Goal: Transaction & Acquisition: Subscribe to service/newsletter

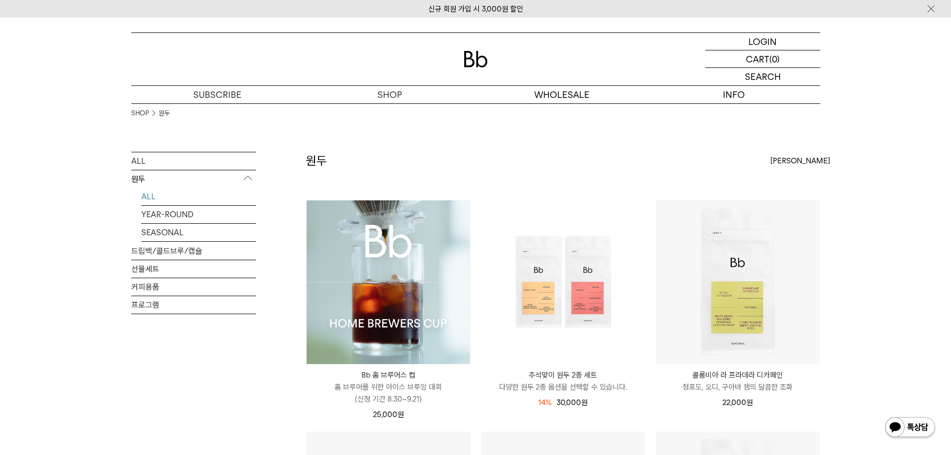
click at [0, 0] on p "도매" at bounding box center [0, 0] width 0 height 0
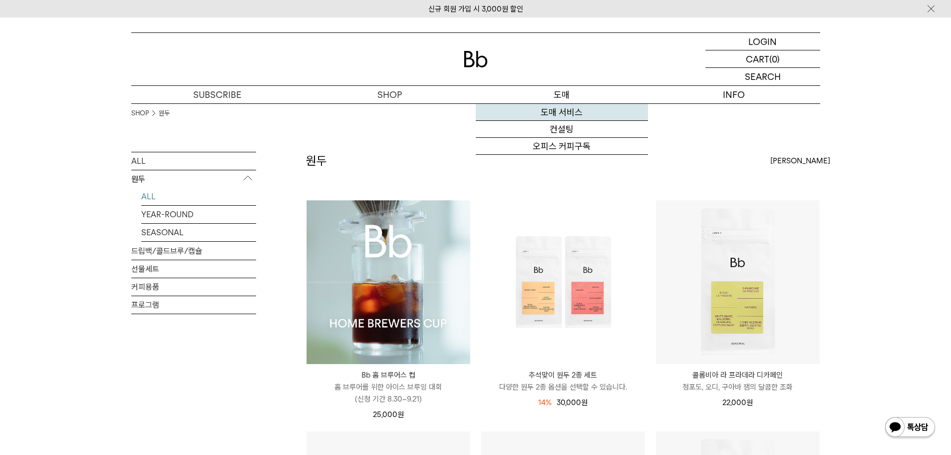
click at [573, 112] on link "도매 서비스" at bounding box center [562, 112] width 172 height 17
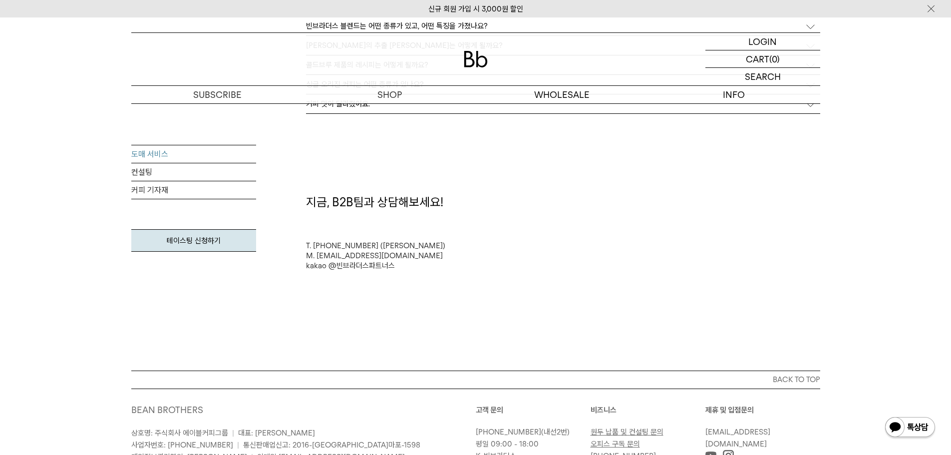
scroll to position [2645, 0]
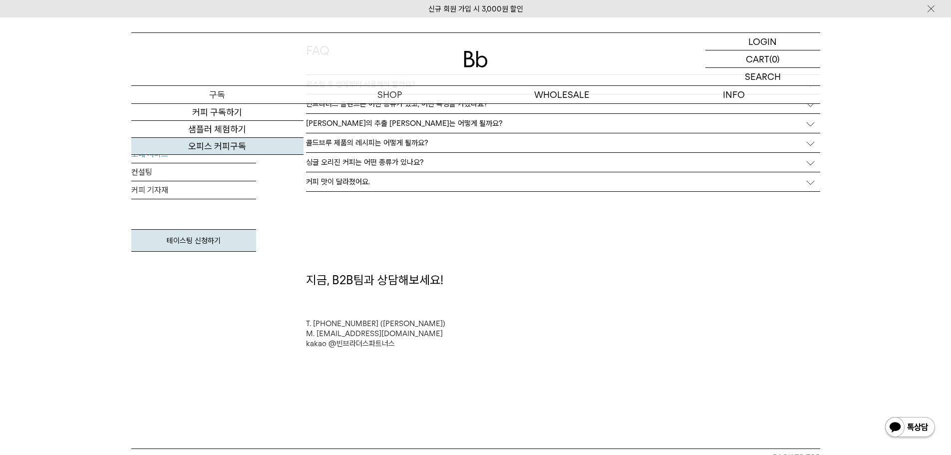
click at [207, 142] on link "오피스 커피구독" at bounding box center [217, 146] width 172 height 17
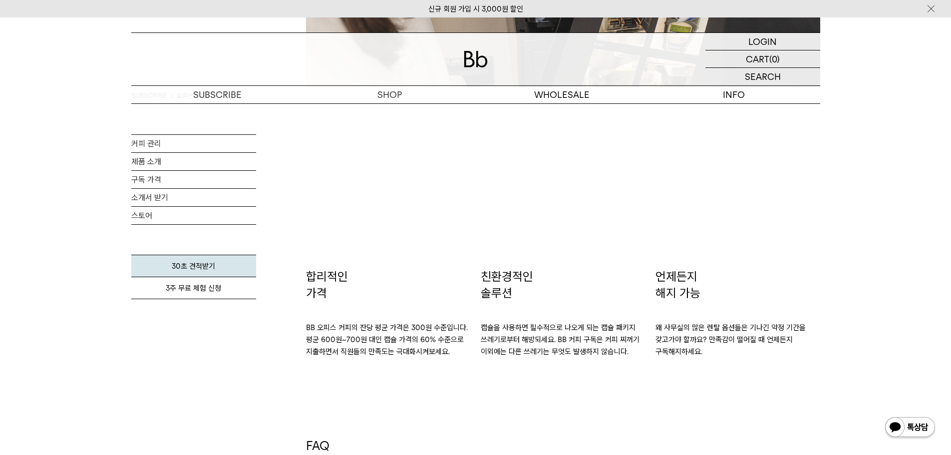
scroll to position [1455, 0]
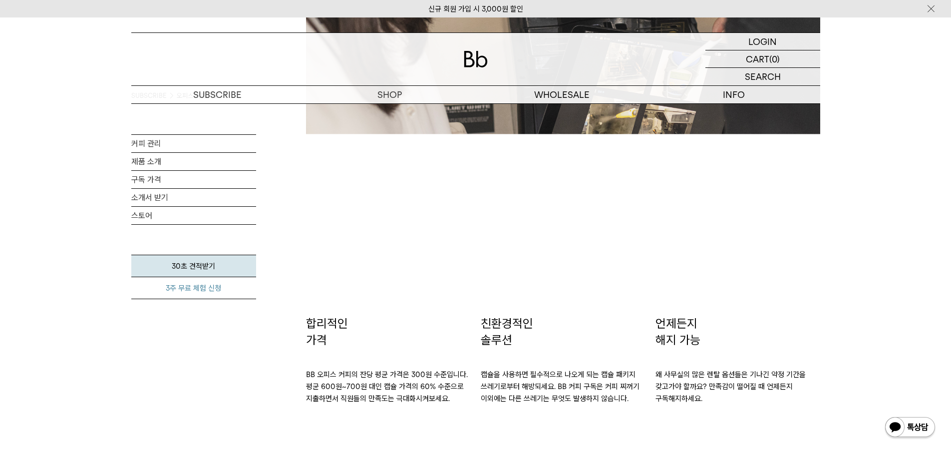
click at [190, 290] on link "3주 무료 체험 신청" at bounding box center [193, 288] width 125 height 22
click at [160, 198] on link "소개서 받기" at bounding box center [193, 197] width 125 height 17
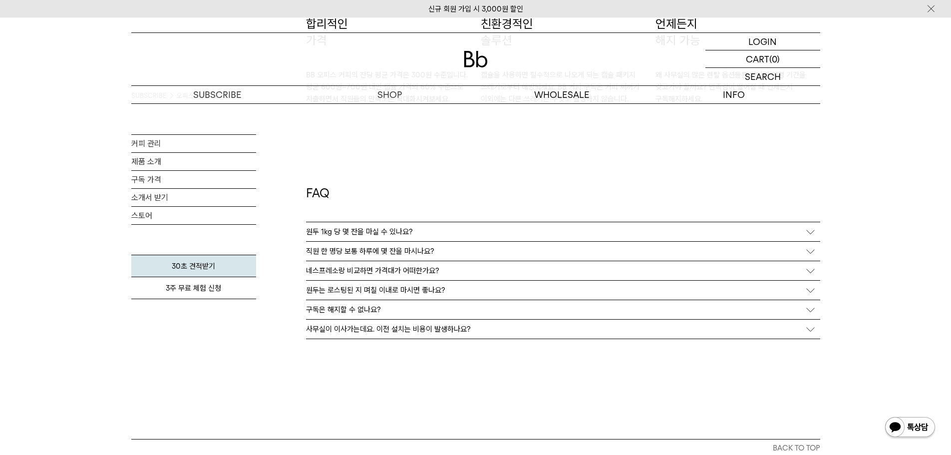
click at [391, 233] on p "원두 1kg 당 몇 잔을 마실 수 있나요?" at bounding box center [359, 231] width 107 height 9
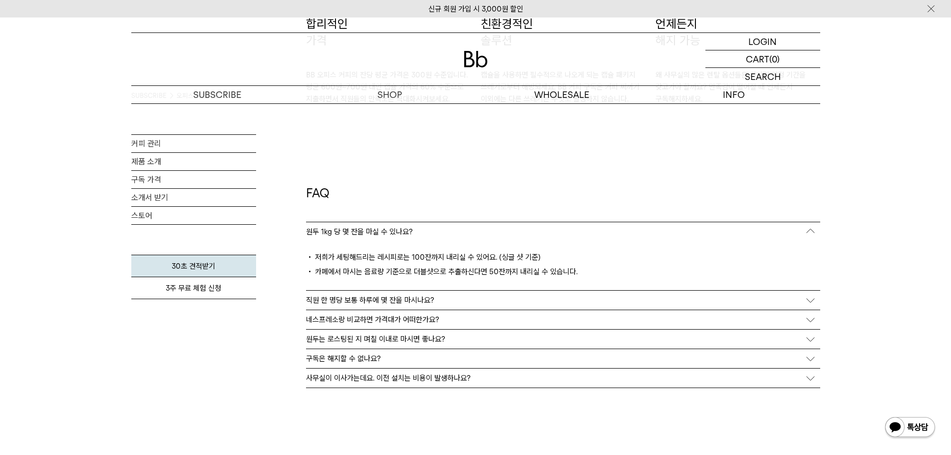
click at [441, 299] on div "직원 한 명당 보통 하루에 몇 잔을 마시나요?" at bounding box center [563, 299] width 514 height 19
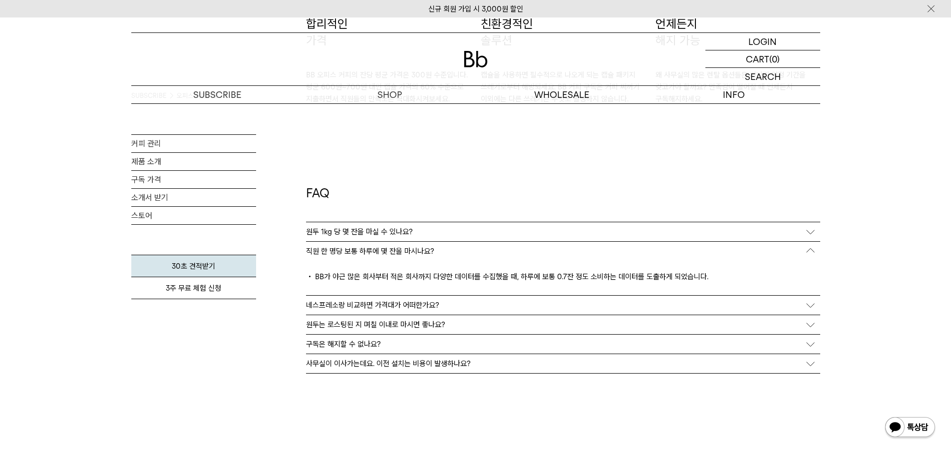
click at [441, 299] on div "네스프레소랑 비교하면 가격대가 어떠한가요?" at bounding box center [563, 304] width 514 height 19
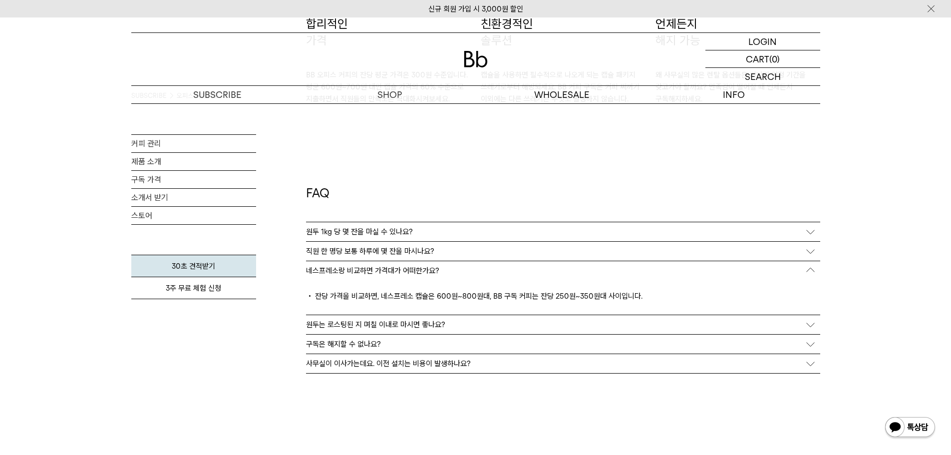
click at [445, 324] on div "원두는 로스팅된 지 며칠 이내로 마시면 좋나요?" at bounding box center [563, 324] width 514 height 19
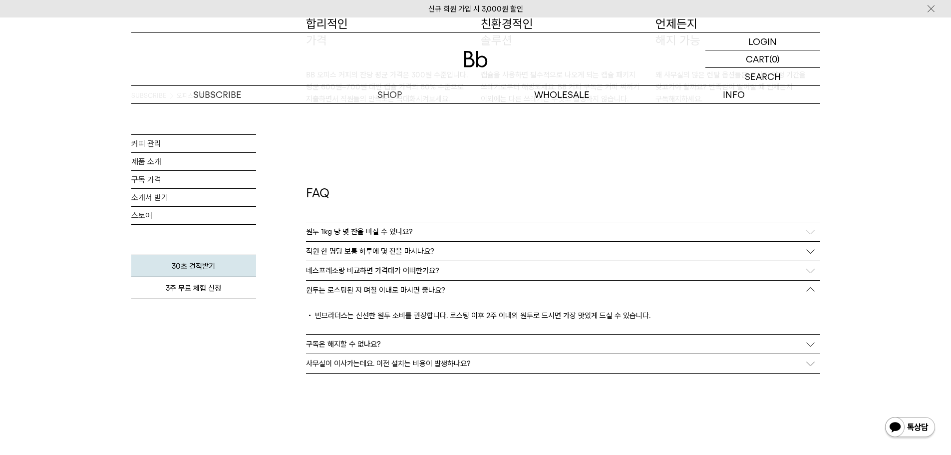
click at [447, 341] on div "구독은 해지할 수 없나요?" at bounding box center [563, 343] width 514 height 19
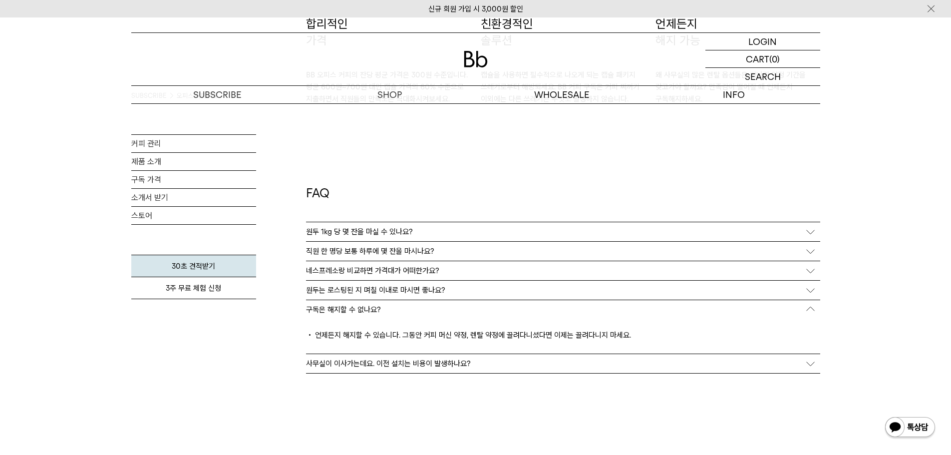
click at [456, 369] on div "사무실이 이사가는데요. 이전 설치는 비용이 발생하나요?" at bounding box center [563, 363] width 514 height 19
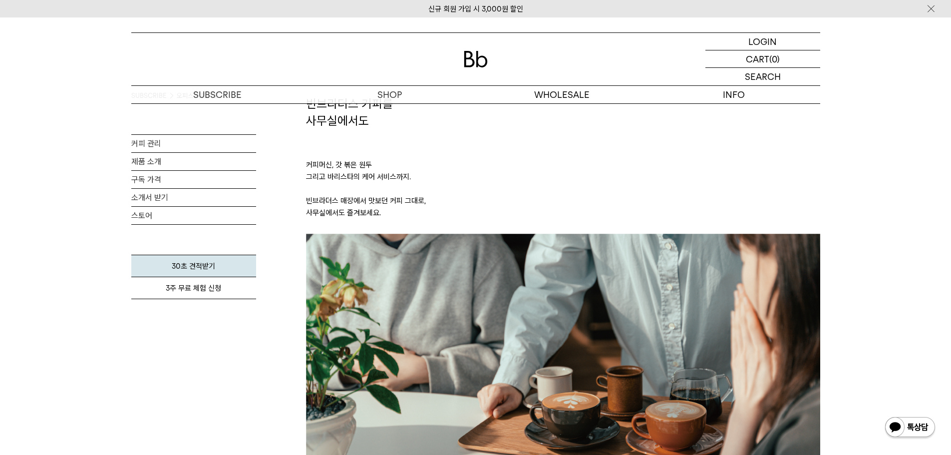
scroll to position [0, 0]
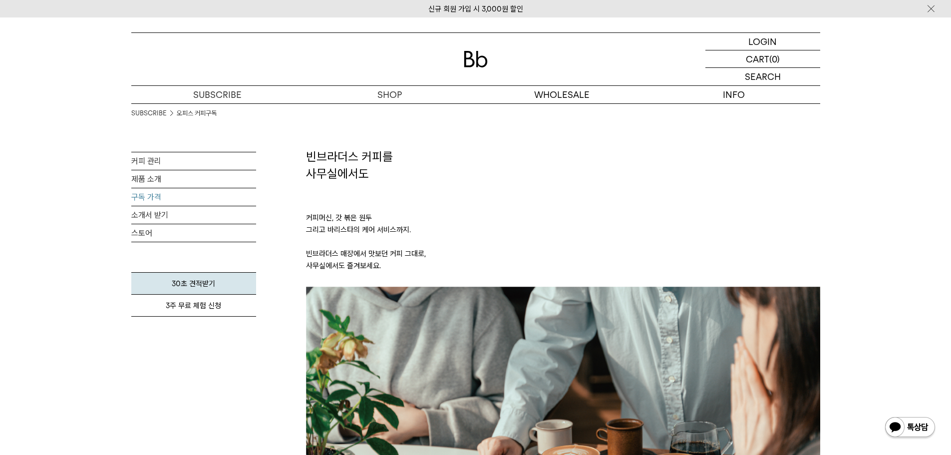
click at [157, 199] on link "구독 가격" at bounding box center [193, 196] width 125 height 17
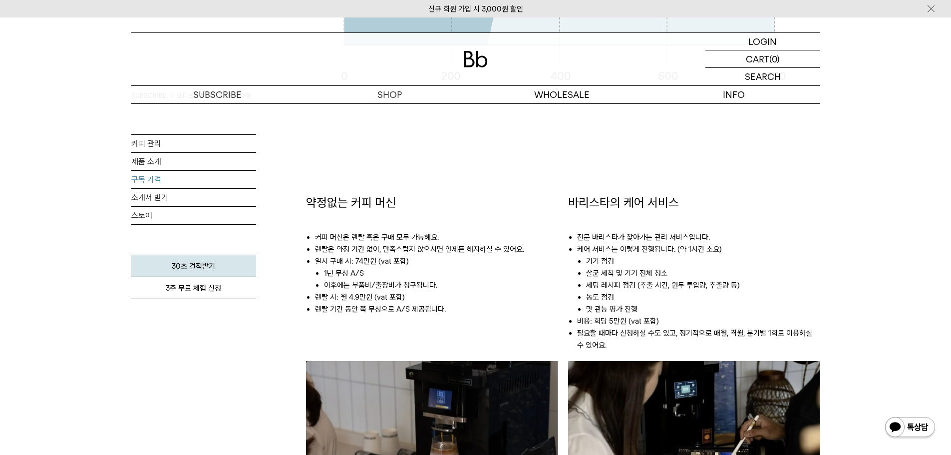
scroll to position [499, 0]
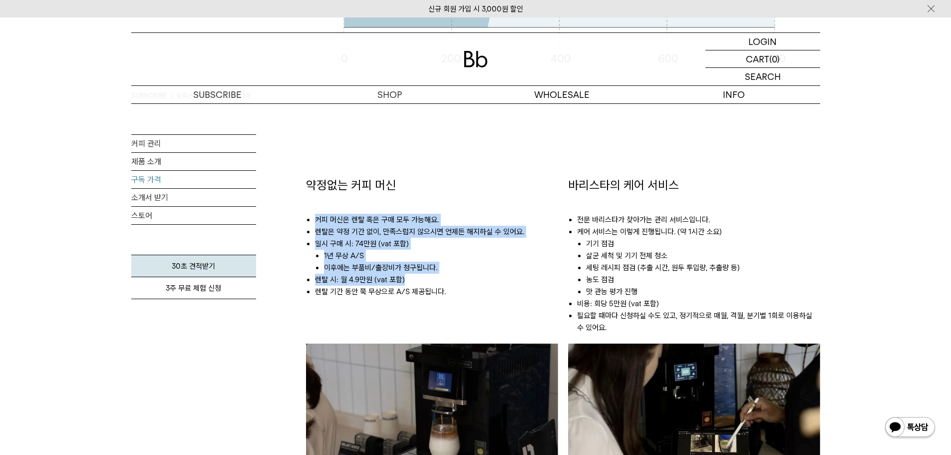
drag, startPoint x: 310, startPoint y: 219, endPoint x: 509, endPoint y: 282, distance: 208.5
click at [509, 282] on ul "커피 머신은 렌탈 혹은 구매 모두 가능해요. 렌탈은 약정 기간 없이, 만족스럽지 않으시면 언제든 해지하실 수 있어요. 일시 구매 시: 74만원…" at bounding box center [432, 251] width 252 height 114
click at [509, 282] on li "렌탈 시: 월 4.9만원 (vat 포함)" at bounding box center [436, 280] width 243 height 12
drag, startPoint x: 484, startPoint y: 289, endPoint x: 301, endPoint y: 222, distance: 194.2
click at [301, 222] on div "약정없는 커피 머신 커피 머신은 렌탈 혹은 구매 모두 가능해요. 렌탈은 약정 기간 없이, 만족스럽지 않으시면 언제든 해지하실 수 있어요. 일시…" at bounding box center [432, 361] width 262 height 369
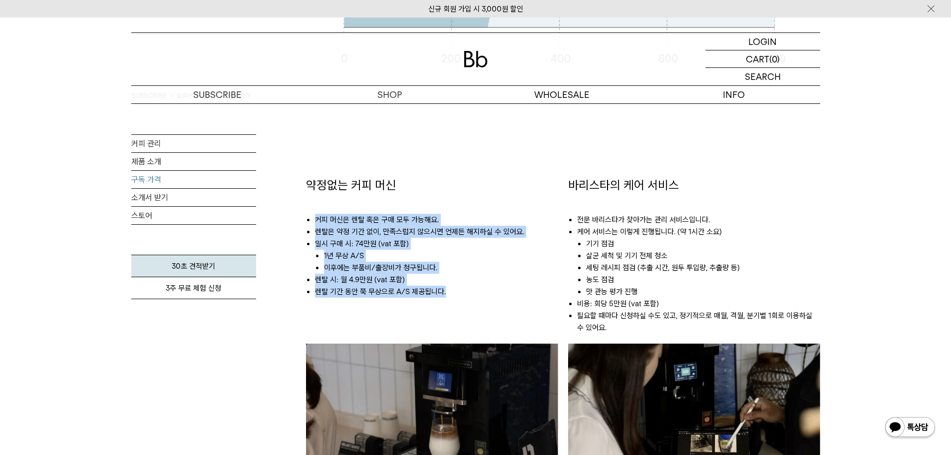
click at [301, 222] on div "약정없는 커피 머신 커피 머신은 렌탈 혹은 구매 모두 가능해요. 렌탈은 약정 기간 없이, 만족스럽지 않으시면 언제든 해지하실 수 있어요. 일시…" at bounding box center [432, 361] width 262 height 369
drag, startPoint x: 293, startPoint y: 216, endPoint x: 456, endPoint y: 296, distance: 181.5
click at [456, 296] on div "SUBSCRIBE 오피스 구독하기 구독 가격 커피 관리 제품 소개 구독 가격 소개서 받기 스토어 30초 견적받기" at bounding box center [475, 319] width 689 height 1431
click at [456, 296] on li "렌탈 기간 동안 쭉 무상으로 A/S 제공됩니다." at bounding box center [436, 291] width 243 height 12
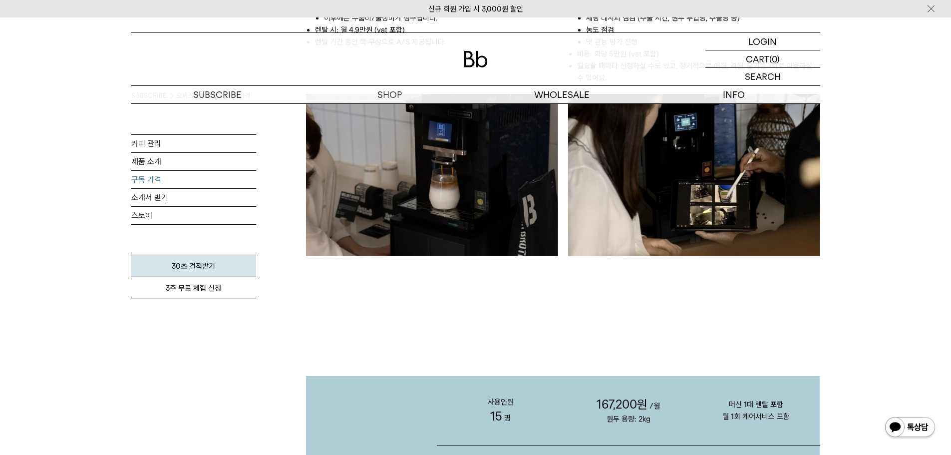
scroll to position [998, 0]
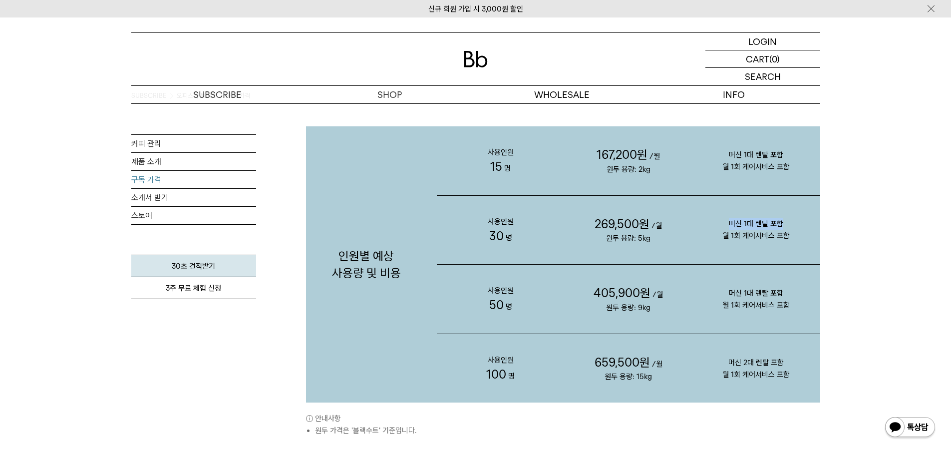
drag, startPoint x: 782, startPoint y: 233, endPoint x: 730, endPoint y: 223, distance: 53.4
click at [730, 223] on p "머신 1대 렌탈 포함 월 1회 케어서비스 포함" at bounding box center [756, 230] width 128 height 64
drag, startPoint x: 712, startPoint y: 221, endPoint x: 812, endPoint y: 238, distance: 100.8
click at [812, 238] on p "머신 1대 렌탈 포함 월 1회 케어서비스 포함" at bounding box center [756, 230] width 128 height 64
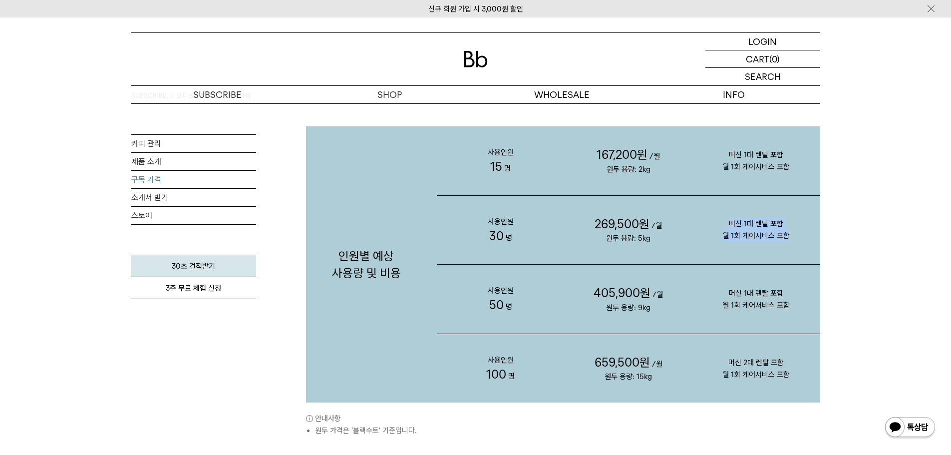
click at [812, 238] on p "머신 1대 렌탈 포함 월 1회 케어서비스 포함" at bounding box center [756, 230] width 128 height 64
click at [201, 291] on link "3주 무료 체험 신청" at bounding box center [193, 288] width 125 height 22
drag, startPoint x: 488, startPoint y: 171, endPoint x: 791, endPoint y: 173, distance: 303.0
click at [791, 173] on div "사용인원 15 명 167,200원 /월 원두 용량: 2kg 머신 1대 렌탈 포함 월 1회 케어서비스 포함" at bounding box center [628, 160] width 383 height 69
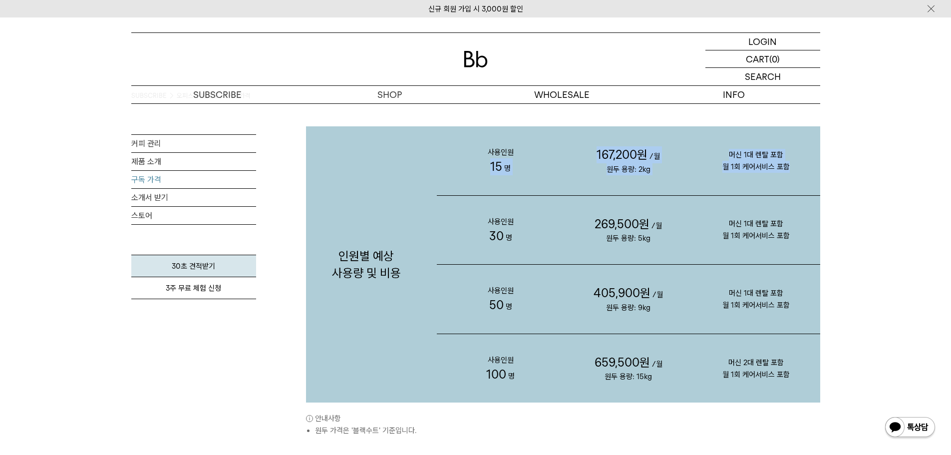
click at [791, 173] on p "머신 1대 렌탈 포함 월 1회 케어서비스 포함" at bounding box center [756, 161] width 128 height 64
click at [793, 161] on p "머신 1대 렌탈 포함 월 1회 케어서비스 포함" at bounding box center [756, 161] width 128 height 64
drag, startPoint x: 793, startPoint y: 167, endPoint x: 471, endPoint y: 166, distance: 321.9
click at [471, 166] on div "사용인원 15 명 167,200원 /월 원두 용량: 2kg 머신 1대 렌탈 포함 월 1회 케어서비스 포함" at bounding box center [628, 160] width 383 height 69
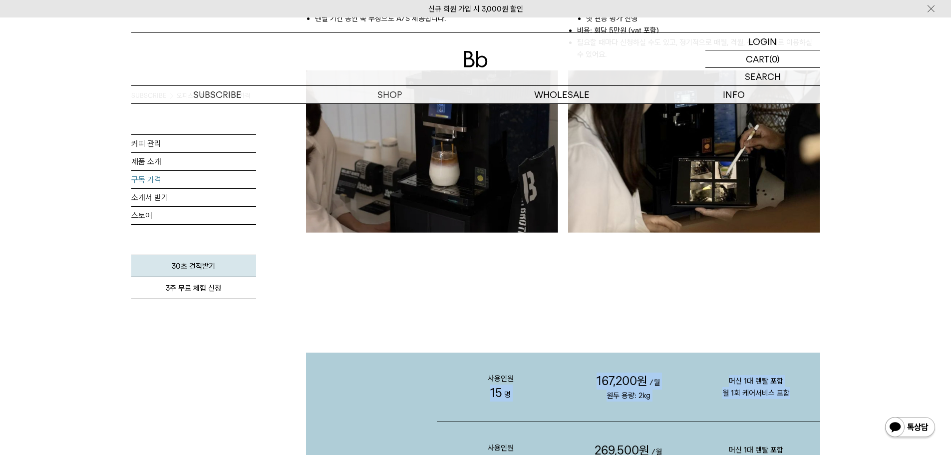
scroll to position [898, 0]
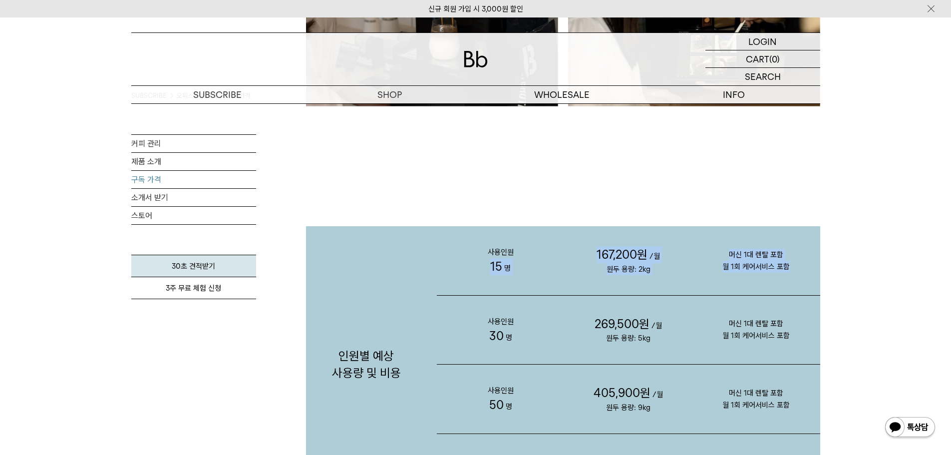
click at [656, 284] on p "167,200원 /월 원두 용량: 2kg" at bounding box center [629, 260] width 128 height 69
drag, startPoint x: 660, startPoint y: 268, endPoint x: 579, endPoint y: 269, distance: 80.4
click at [579, 269] on p "167,200원 /월 원두 용량: 2kg" at bounding box center [629, 260] width 128 height 69
drag, startPoint x: 440, startPoint y: 265, endPoint x: 871, endPoint y: 284, distance: 431.7
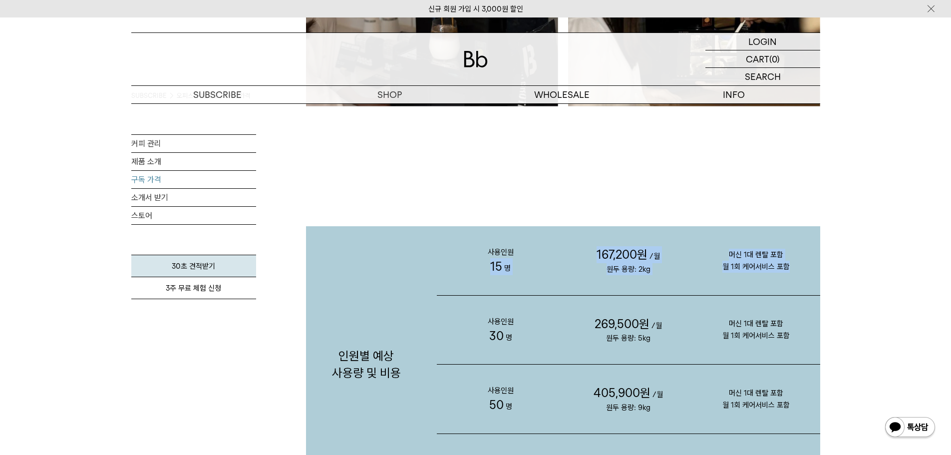
click at [775, 277] on p "머신 1대 렌탈 포함 월 1회 케어서비스 포함" at bounding box center [756, 261] width 128 height 64
drag, startPoint x: 794, startPoint y: 279, endPoint x: 452, endPoint y: 266, distance: 342.1
click at [452, 266] on div "사용인원 15 명 167,200원 /월 원두 용량: 2kg 머신 1대 렌탈 포함 월 1회 케어서비스 포함" at bounding box center [628, 260] width 383 height 69
click at [452, 266] on p "사용인원 15 명" at bounding box center [501, 260] width 128 height 69
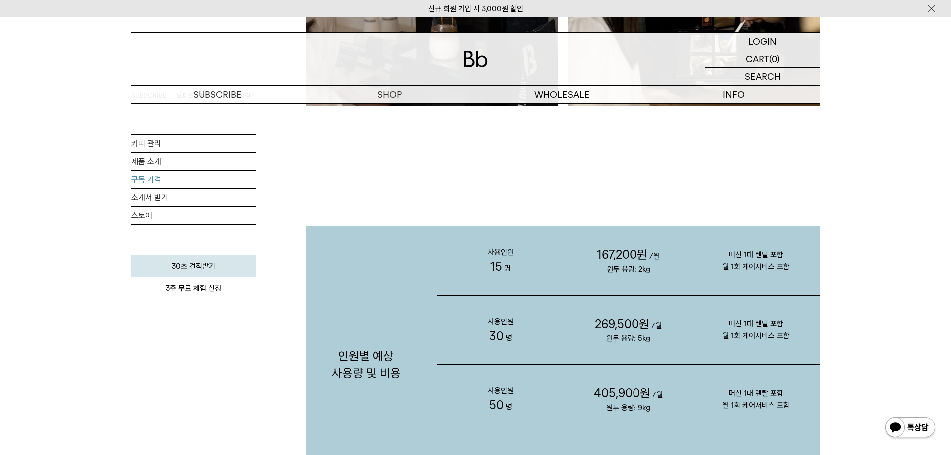
click at [508, 301] on p "사용인원 30 명" at bounding box center [501, 329] width 128 height 69
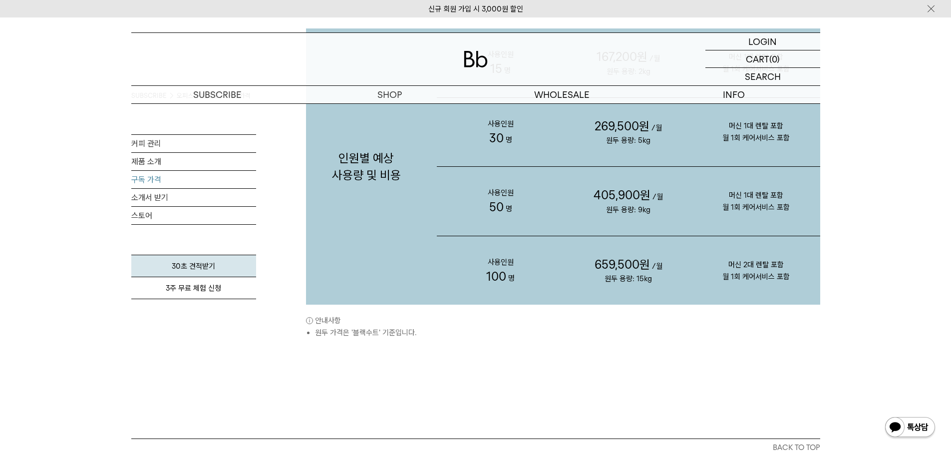
scroll to position [1098, 0]
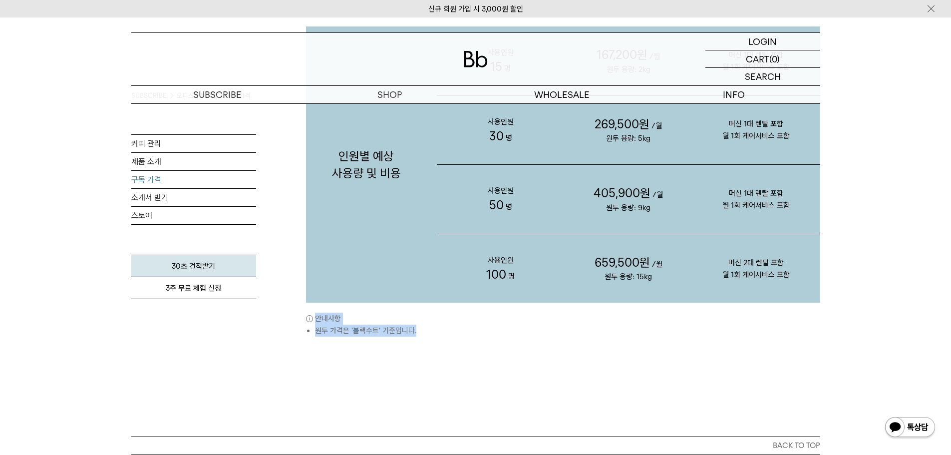
drag, startPoint x: 433, startPoint y: 330, endPoint x: 302, endPoint y: 318, distance: 131.3
drag, startPoint x: 294, startPoint y: 314, endPoint x: 506, endPoint y: 343, distance: 214.1
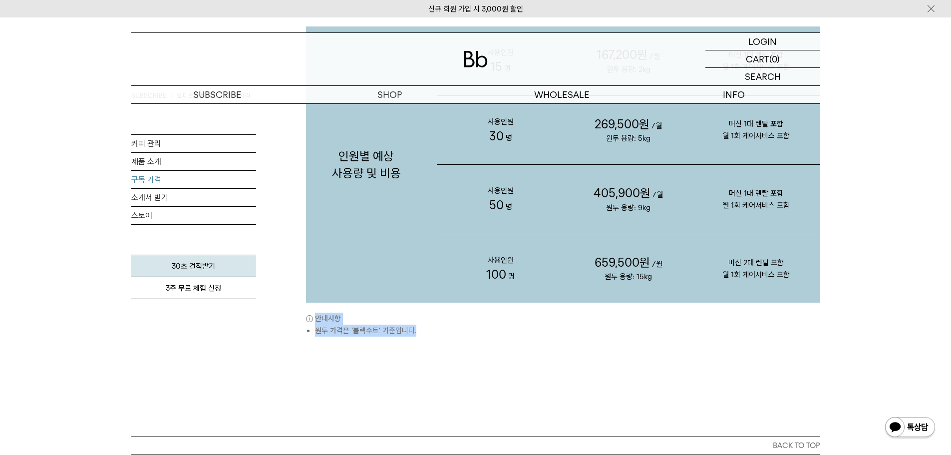
click at [506, 343] on div "인원별 예상 사용량 및 비용 사용인원 15 명 167,200원 /월 원두 용량: 2kg 머신 1대 렌탈 포함 30 명" at bounding box center [563, 192] width 514 height 490
click at [158, 213] on link "스토어" at bounding box center [193, 215] width 125 height 17
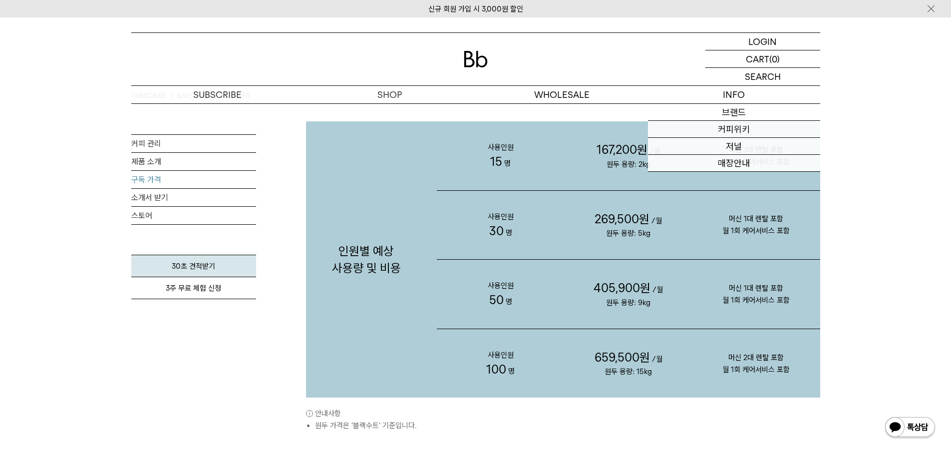
scroll to position [898, 0]
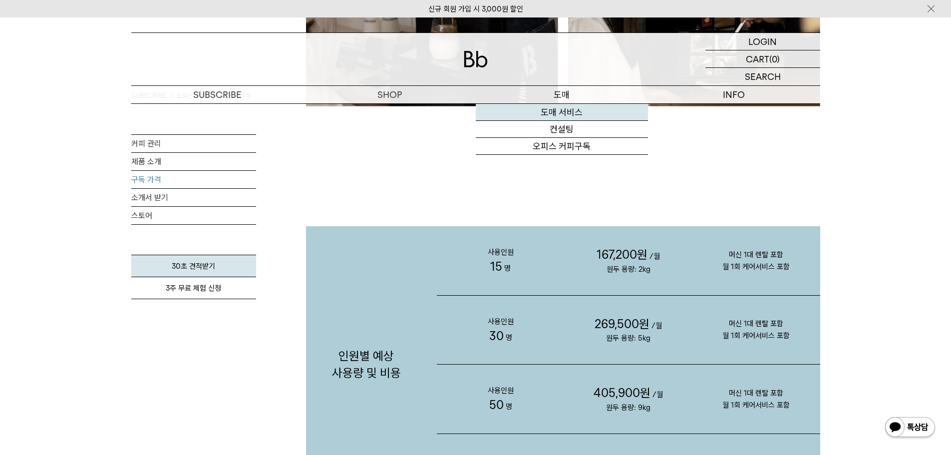
click at [576, 113] on link "도매 서비스" at bounding box center [562, 112] width 172 height 17
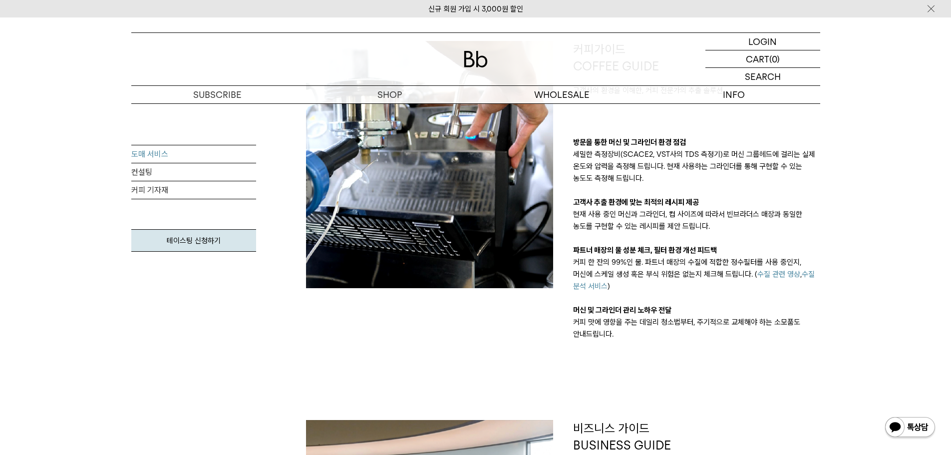
scroll to position [849, 0]
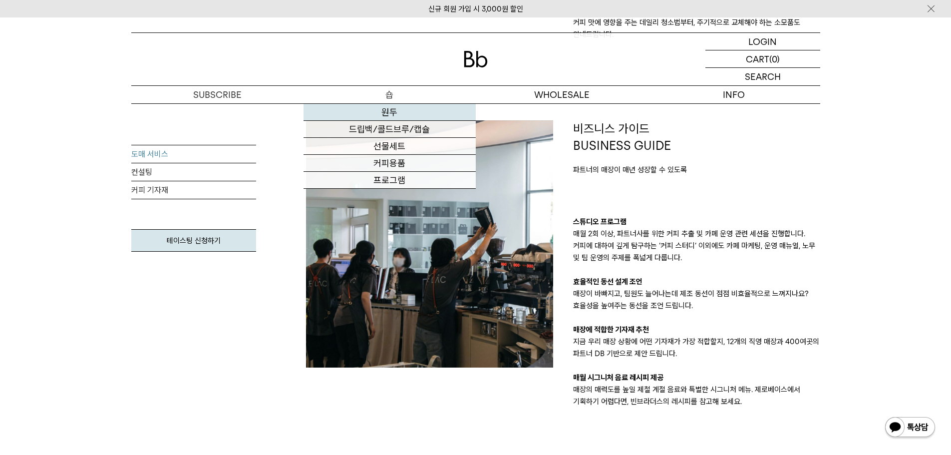
click at [390, 111] on link "원두" at bounding box center [389, 112] width 172 height 17
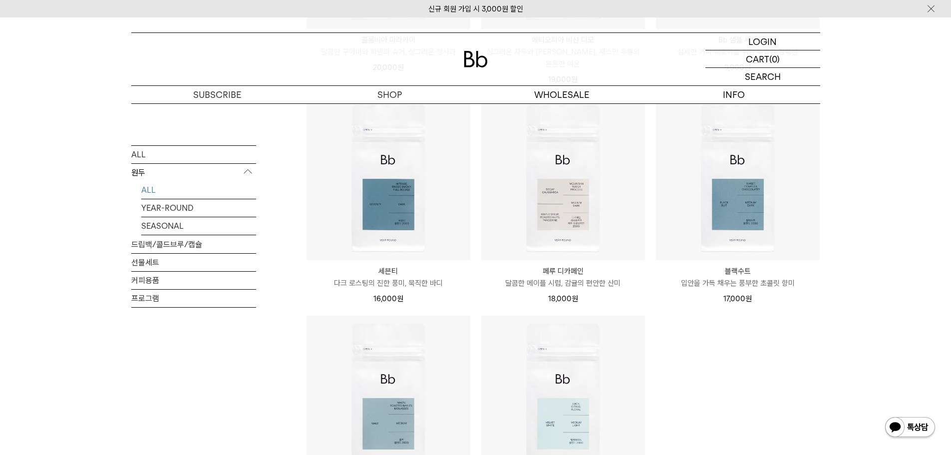
scroll to position [699, 0]
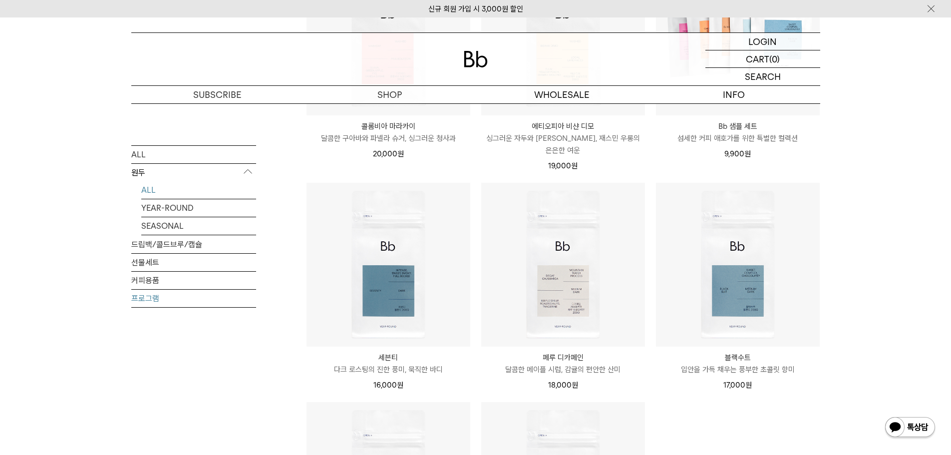
click at [151, 293] on link "프로그램" at bounding box center [193, 297] width 125 height 17
